Goal: Task Accomplishment & Management: Complete application form

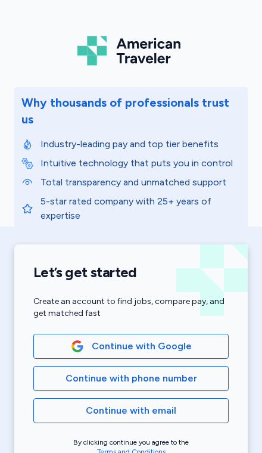
click at [166, 339] on span "Continue with Google" at bounding box center [142, 346] width 100 height 14
click at [182, 339] on span "Continue with Google" at bounding box center [142, 346] width 100 height 14
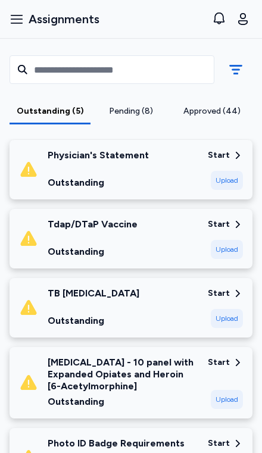
scroll to position [232, 0]
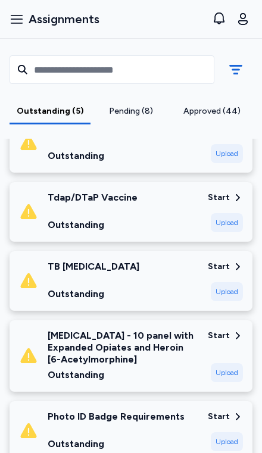
click at [175, 332] on div "Drug Screen - 10 panel with Expanded Opiates and Heroin [6-Acetylmorphine]" at bounding box center [123, 348] width 151 height 36
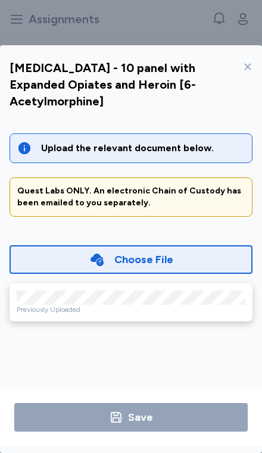
scroll to position [2, 0]
click at [76, 305] on div "Previously Uploaded" at bounding box center [131, 310] width 229 height 10
click at [75, 305] on div "Previously Uploaded" at bounding box center [131, 310] width 229 height 10
click at [135, 284] on div "Previously Uploaded" at bounding box center [131, 303] width 243 height 38
click at [154, 284] on div "Previously Uploaded" at bounding box center [131, 303] width 243 height 38
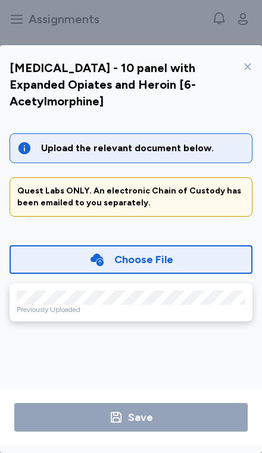
click at [154, 284] on div "Previously Uploaded" at bounding box center [131, 303] width 243 height 38
click at [170, 305] on div "Previously Uploaded" at bounding box center [131, 310] width 229 height 10
click at [178, 305] on div "Previously Uploaded" at bounding box center [131, 310] width 229 height 10
click at [208, 284] on div "Previously Uploaded" at bounding box center [131, 303] width 243 height 38
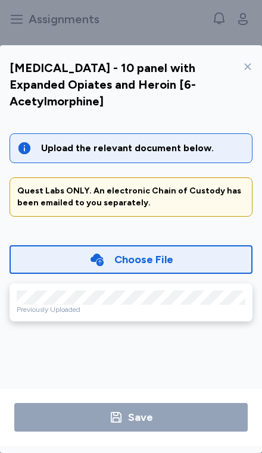
click at [192, 305] on div "Previously Uploaded" at bounding box center [131, 310] width 229 height 10
click at [218, 284] on div "Previously Uploaded" at bounding box center [131, 303] width 243 height 38
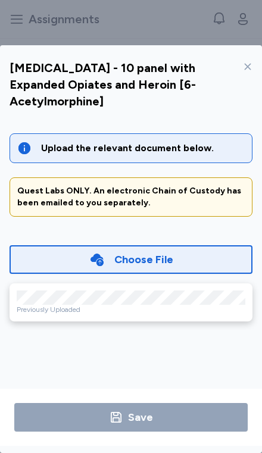
click at [216, 305] on div "Previously Uploaded" at bounding box center [131, 310] width 229 height 10
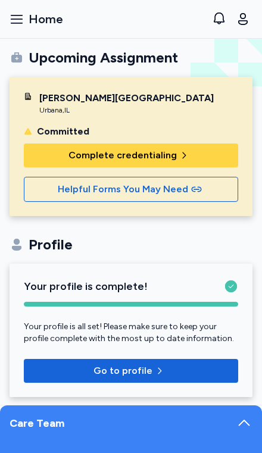
click at [179, 376] on span "Go to profile" at bounding box center [130, 371] width 195 height 14
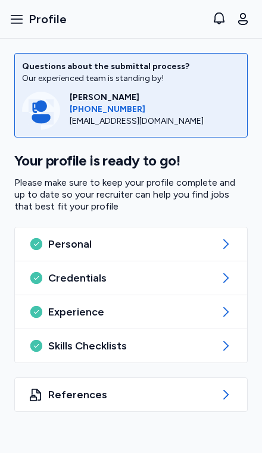
click at [185, 394] on span "References" at bounding box center [131, 395] width 166 height 14
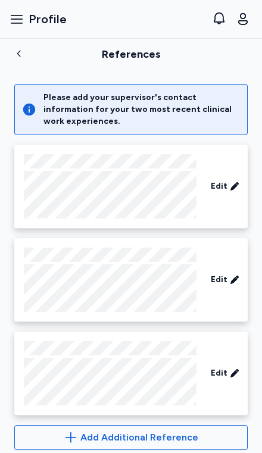
scroll to position [57, 0]
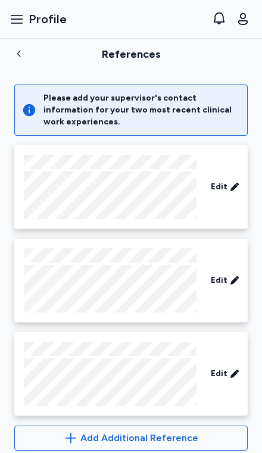
click at [15, 2] on div "Open sidebar Profile" at bounding box center [38, 19] width 67 height 38
click at [20, 7] on button "Open sidebar Profile" at bounding box center [38, 19] width 67 height 26
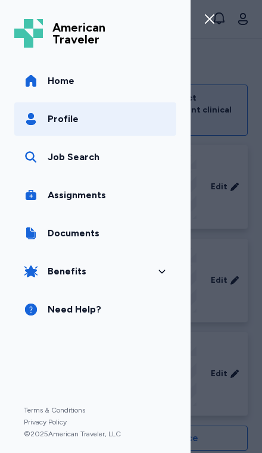
click at [132, 82] on link "Home" at bounding box center [95, 80] width 162 height 33
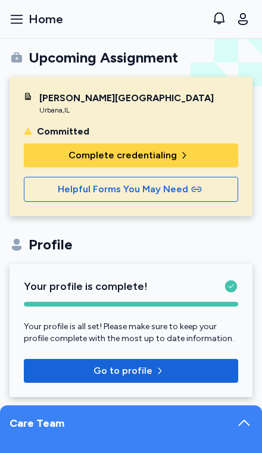
click at [174, 194] on span "Helpful Forms You May Need" at bounding box center [123, 189] width 130 height 14
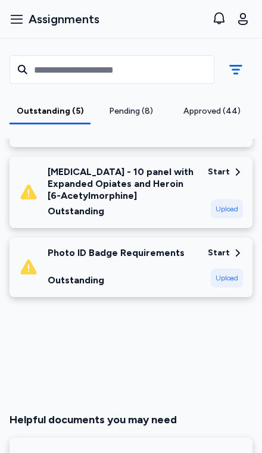
scroll to position [635, 0]
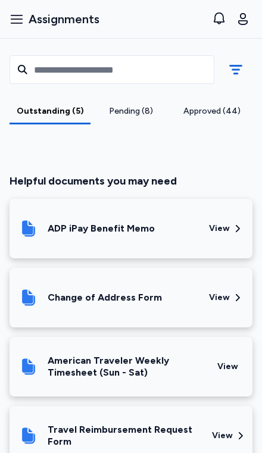
click at [176, 209] on div "ADP iPay Benefit Memo" at bounding box center [109, 229] width 181 height 41
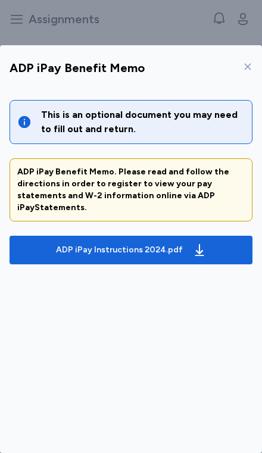
click at [178, 244] on div "ADP iPay Instructions 2024.pdf" at bounding box center [119, 250] width 127 height 12
